Goal: Task Accomplishment & Management: Complete application form

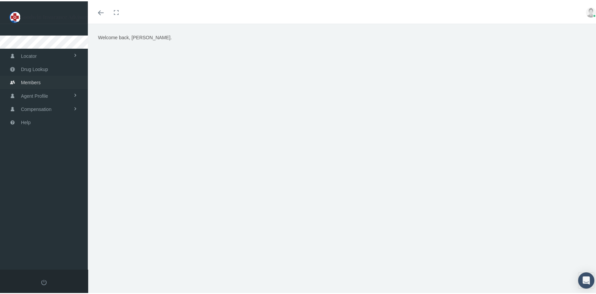
click at [32, 81] on span "Members" at bounding box center [31, 81] width 20 height 13
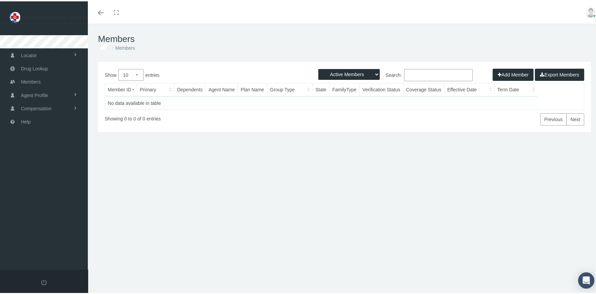
click at [502, 72] on div "Add Member Export Members" at bounding box center [539, 73] width 92 height 12
click at [116, 11] on link "Toggle fullscreen" at bounding box center [116, 11] width 15 height 22
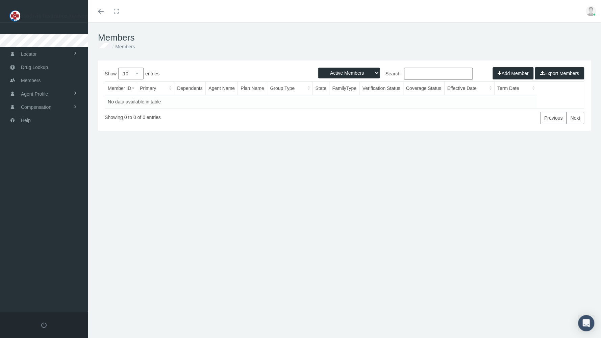
click at [321, 48] on ol "Members" at bounding box center [344, 46] width 493 height 7
click at [44, 94] on span "Agent Profile" at bounding box center [34, 94] width 27 height 13
click at [26, 107] on span "View" at bounding box center [25, 107] width 10 height 11
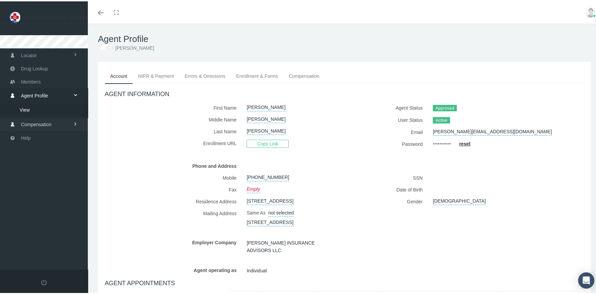
click at [46, 120] on span "Compensation" at bounding box center [36, 123] width 30 height 13
click at [35, 80] on span "Members" at bounding box center [31, 80] width 20 height 13
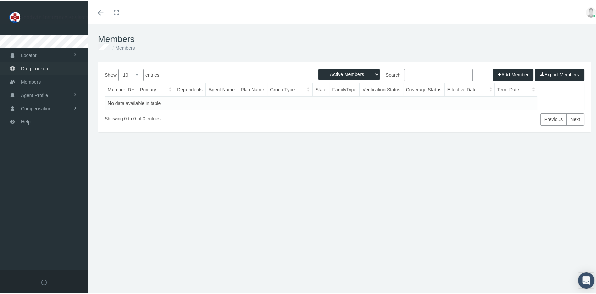
click at [37, 68] on span "Drug Lookup" at bounding box center [34, 67] width 27 height 13
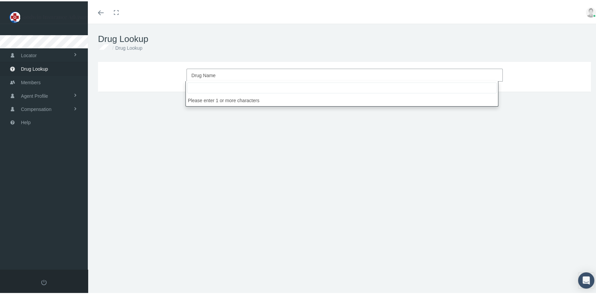
click at [196, 73] on span "Drug Name" at bounding box center [204, 73] width 24 height 5
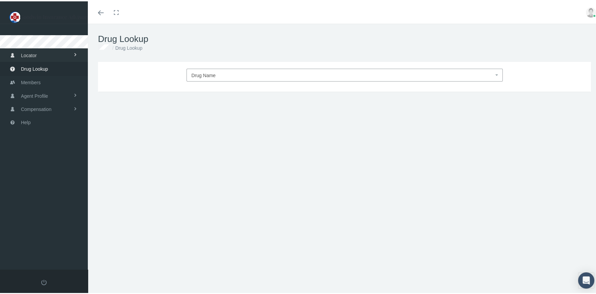
click at [32, 54] on span "Locator" at bounding box center [29, 54] width 16 height 13
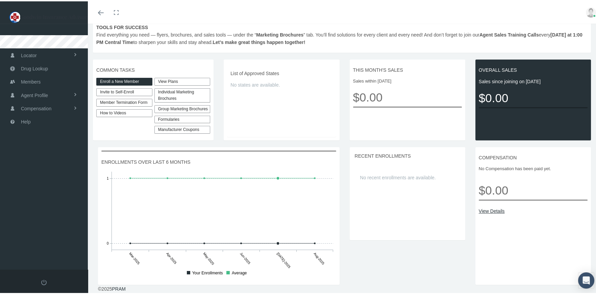
scroll to position [26, 0]
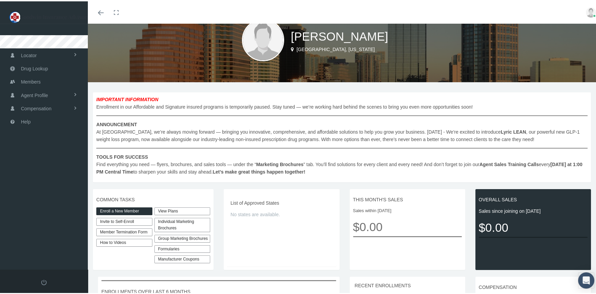
click at [131, 209] on link "Enroll a New Member" at bounding box center [124, 210] width 56 height 8
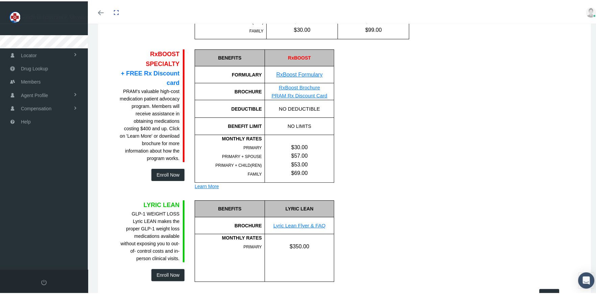
scroll to position [473, 0]
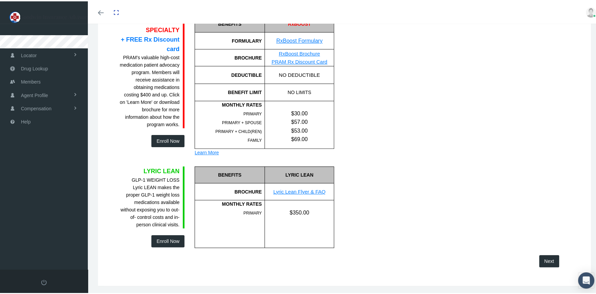
click at [286, 189] on link "Lyric Lean Flyer & FAQ" at bounding box center [300, 190] width 52 height 6
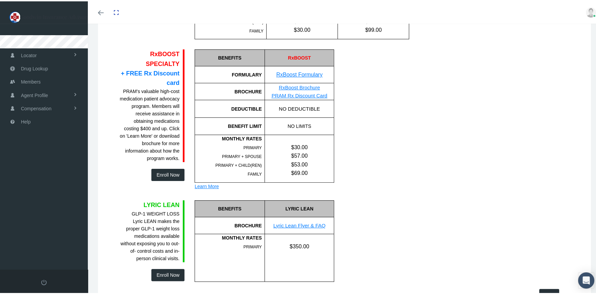
click at [172, 172] on button "Enroll Now" at bounding box center [167, 173] width 33 height 12
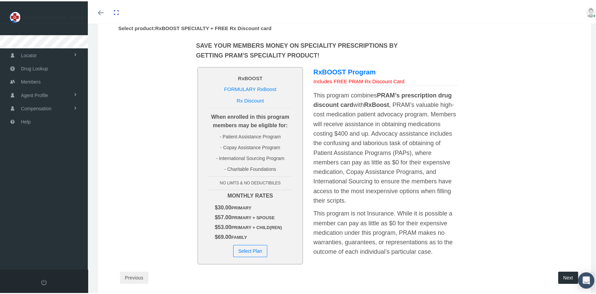
scroll to position [0, 0]
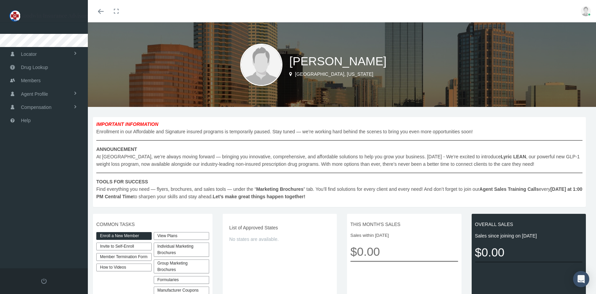
scroll to position [26, 0]
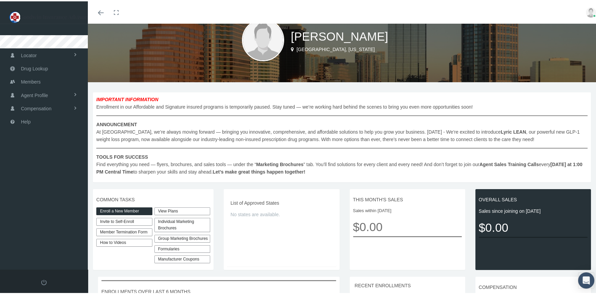
click at [170, 210] on link "View Plans" at bounding box center [183, 210] width 56 height 8
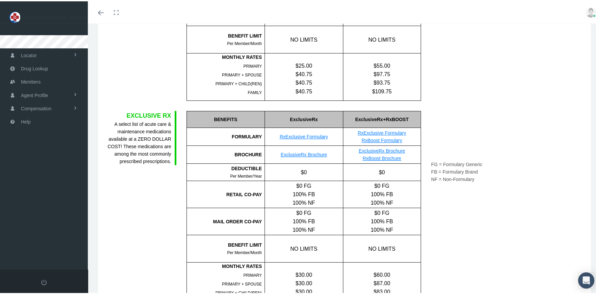
scroll to position [169, 0]
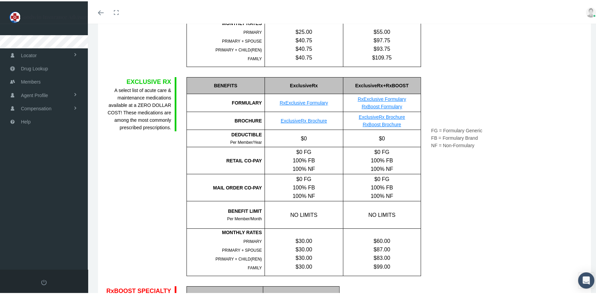
click at [308, 101] on link "RxExclusive Formulary" at bounding box center [304, 101] width 48 height 5
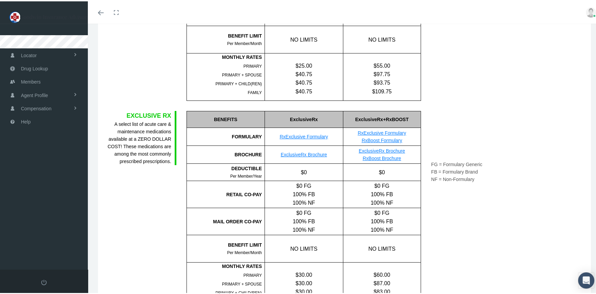
scroll to position [33, 0]
